Goal: Book appointment/travel/reservation

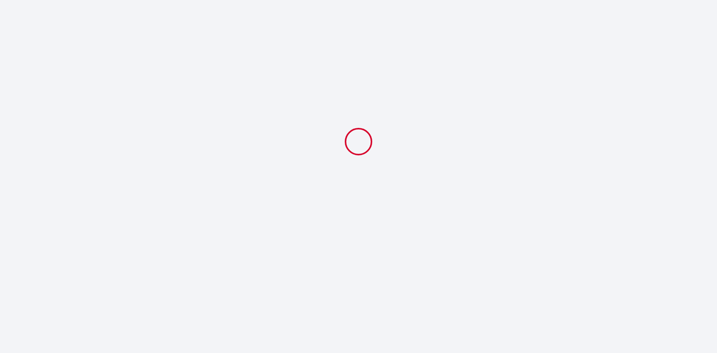
select select
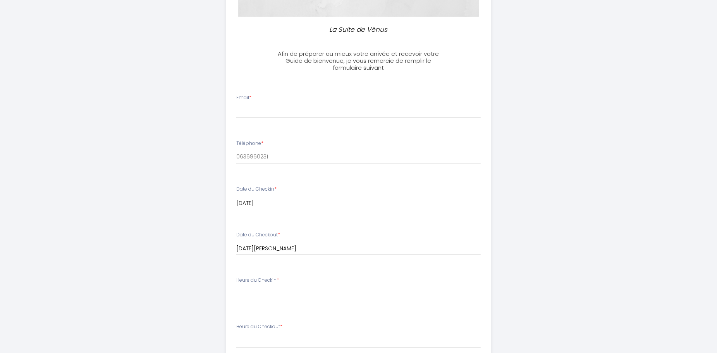
scroll to position [153, 0]
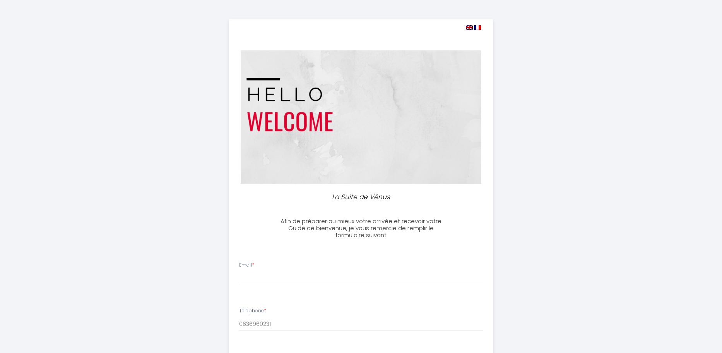
select select
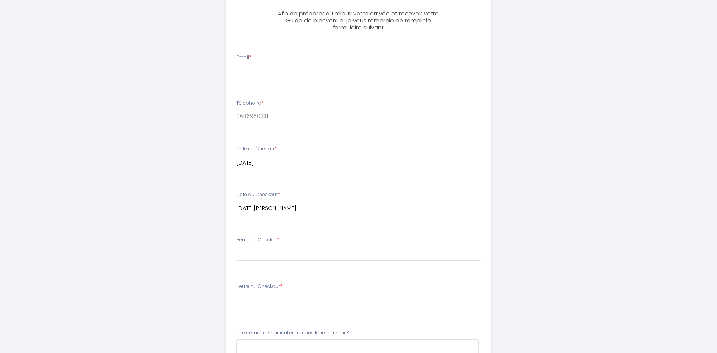
scroll to position [194, 0]
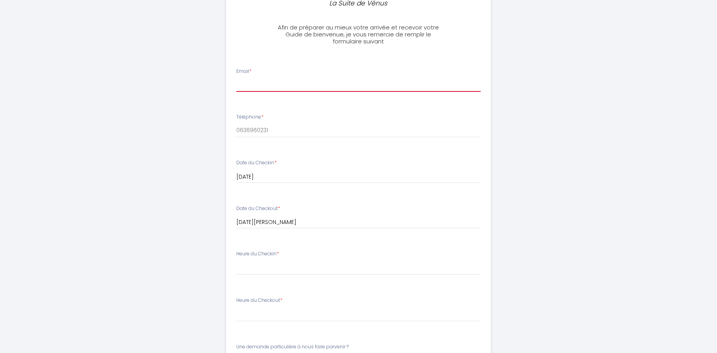
click at [282, 82] on input "Email *" at bounding box center [358, 85] width 244 height 14
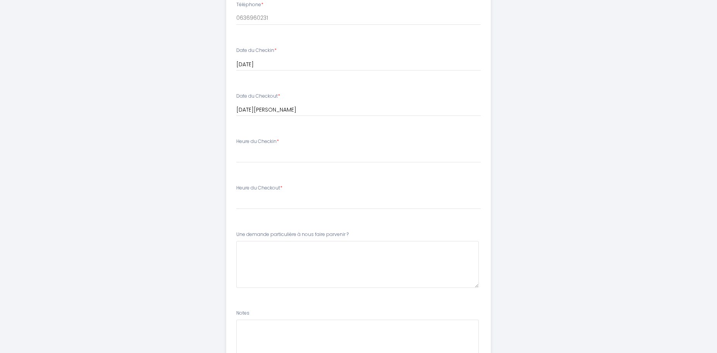
scroll to position [310, 0]
type input "thomas.vanstavel@outlook.com"
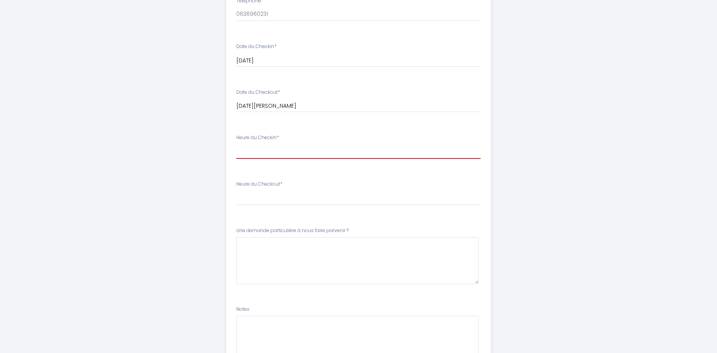
click at [285, 151] on select "16:00 16:30 17:00 17:30 18:00 18:30 19:00 19:30 20:00 20:30 21:00 21:30 22:00 2…" at bounding box center [358, 151] width 244 height 15
click at [287, 151] on select "16:00 16:30 17:00 17:30 18:00 18:30 19:00 19:30 20:00 20:30 21:00 21:30 22:00 2…" at bounding box center [358, 151] width 244 height 15
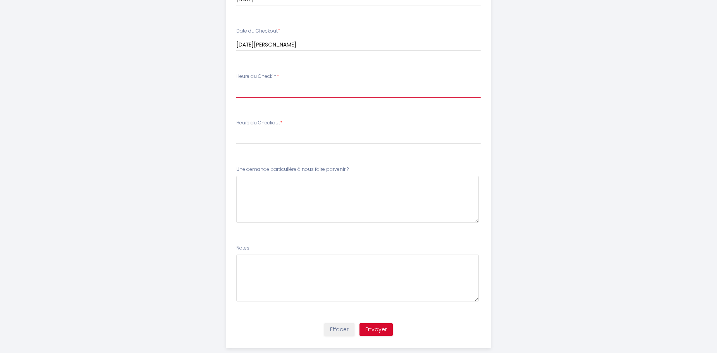
scroll to position [385, 0]
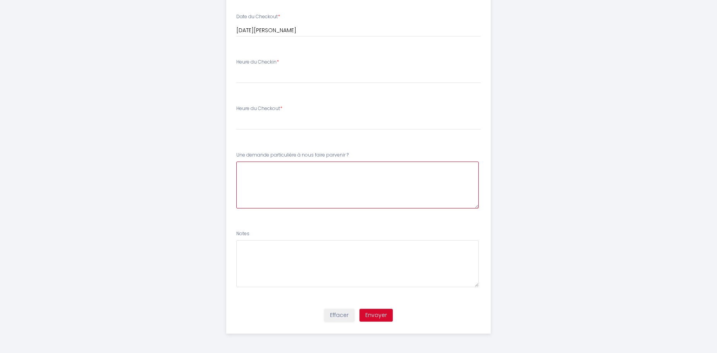
click at [312, 187] on \?6 at bounding box center [357, 184] width 242 height 47
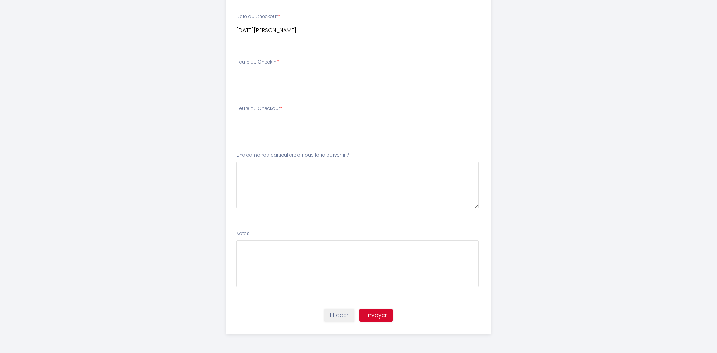
click at [264, 74] on select "16:00 16:30 17:00 17:30 18:00 18:30 19:00 19:30 20:00 20:30 21:00 21:30 22:00 2…" at bounding box center [358, 76] width 244 height 15
click at [236, 69] on select "16:00 16:30 17:00 17:30 18:00 18:30 19:00 19:30 20:00 20:30 21:00 21:30 22:00 2…" at bounding box center [358, 76] width 244 height 15
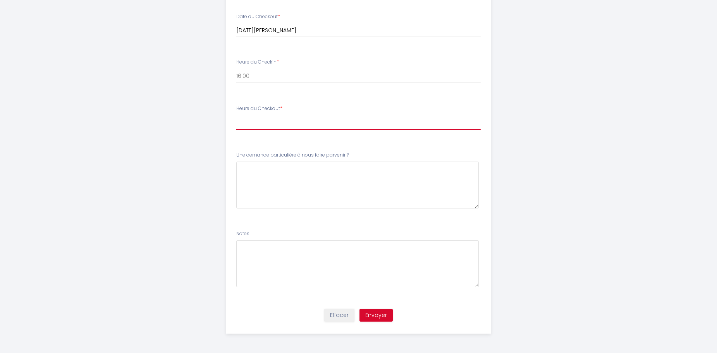
click at [271, 121] on select "00:00 00:30 01:00 01:30 02:00 02:30 03:00 03:30 04:00 04:30 05:00 05:30 06:00 0…" at bounding box center [358, 122] width 244 height 15
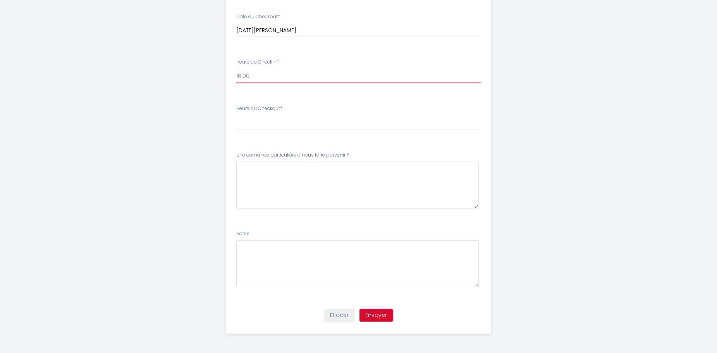
click at [268, 71] on select "16:00 16:30 17:00 17:30 18:00 18:30 19:00 19:30 20:00 20:30 21:00 21:30 22:00 2…" at bounding box center [358, 76] width 244 height 15
select select "18:00"
click at [236, 69] on select "16:00 16:30 17:00 17:30 18:00 18:30 19:00 19:30 20:00 20:30 21:00 21:30 22:00 2…" at bounding box center [358, 76] width 244 height 15
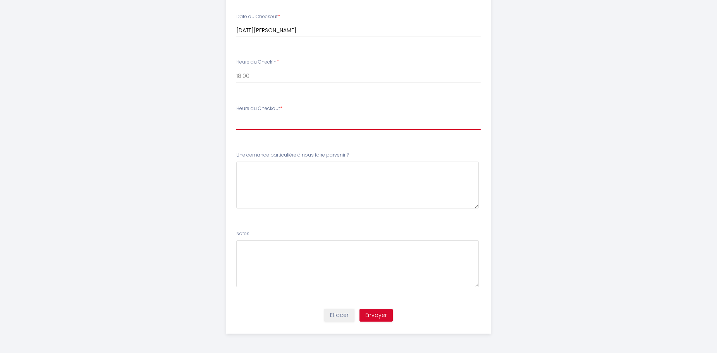
click at [270, 116] on select "00:00 00:30 01:00 01:30 02:00 02:30 03:00 03:30 04:00 04:30 05:00 05:30 06:00 0…" at bounding box center [358, 122] width 244 height 15
select select "10:00"
click at [236, 115] on select "00:00 00:30 01:00 01:30 02:00 02:30 03:00 03:30 04:00 04:30 05:00 05:30 06:00 0…" at bounding box center [358, 122] width 244 height 15
click at [371, 312] on button "Envoyer" at bounding box center [375, 315] width 33 height 13
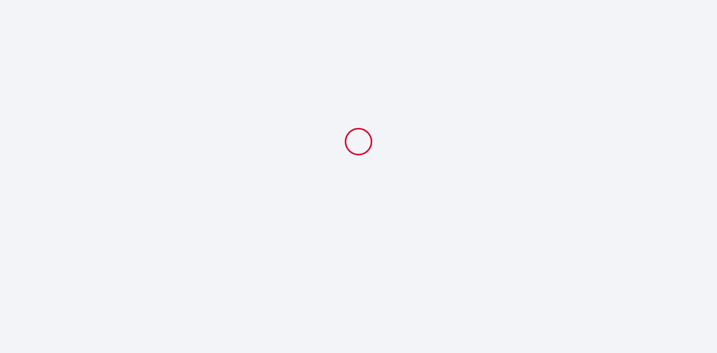
select select "18:00"
select select "10:00"
select select
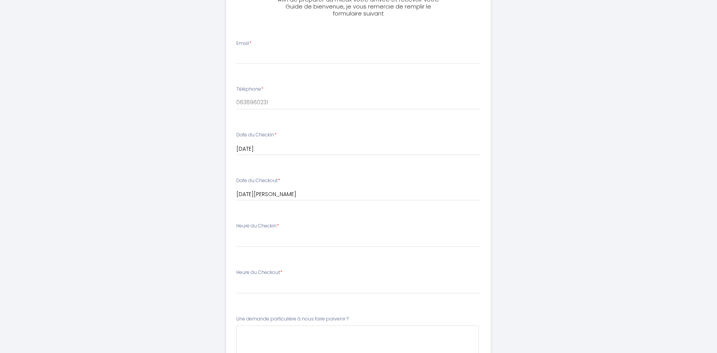
scroll to position [271, 0]
